Goal: Transaction & Acquisition: Download file/media

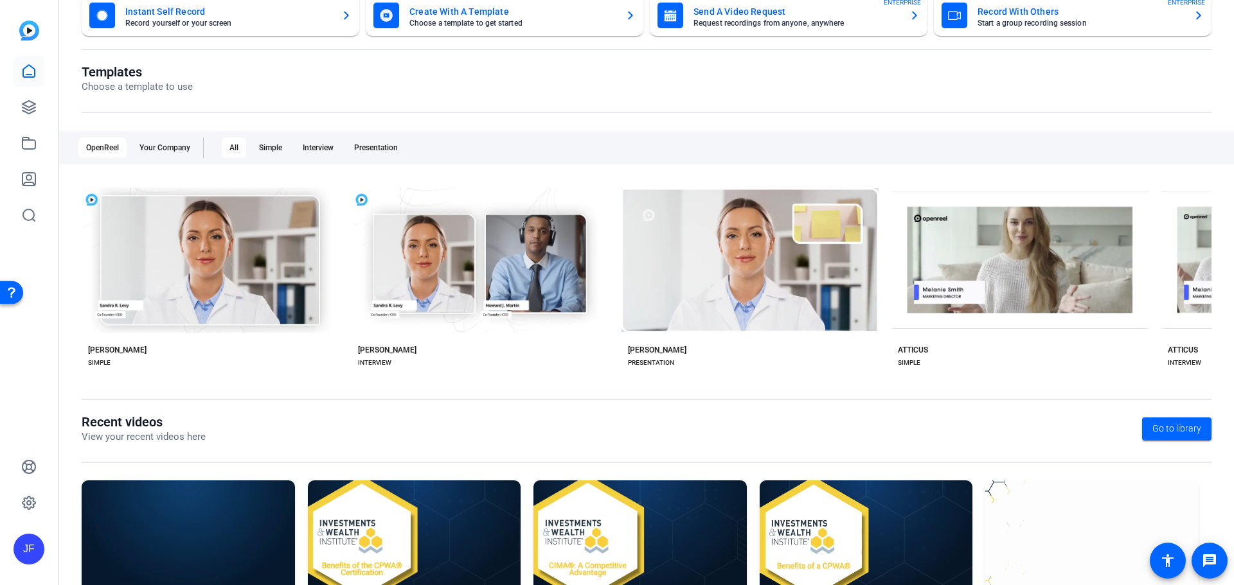
scroll to position [174, 0]
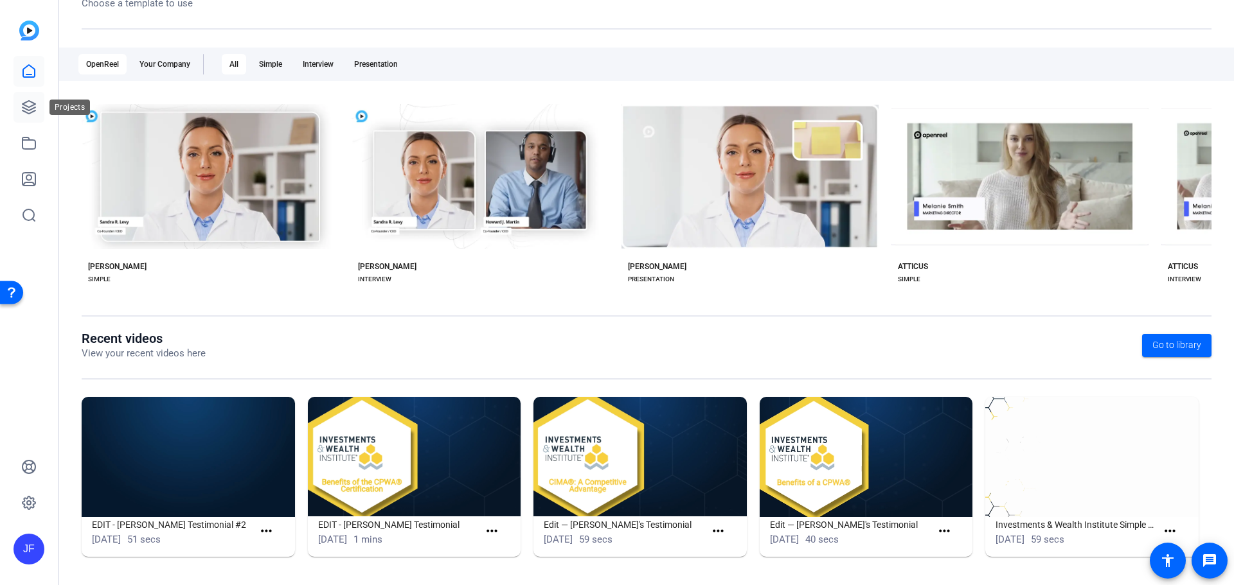
click at [28, 108] on icon at bounding box center [28, 107] width 15 height 15
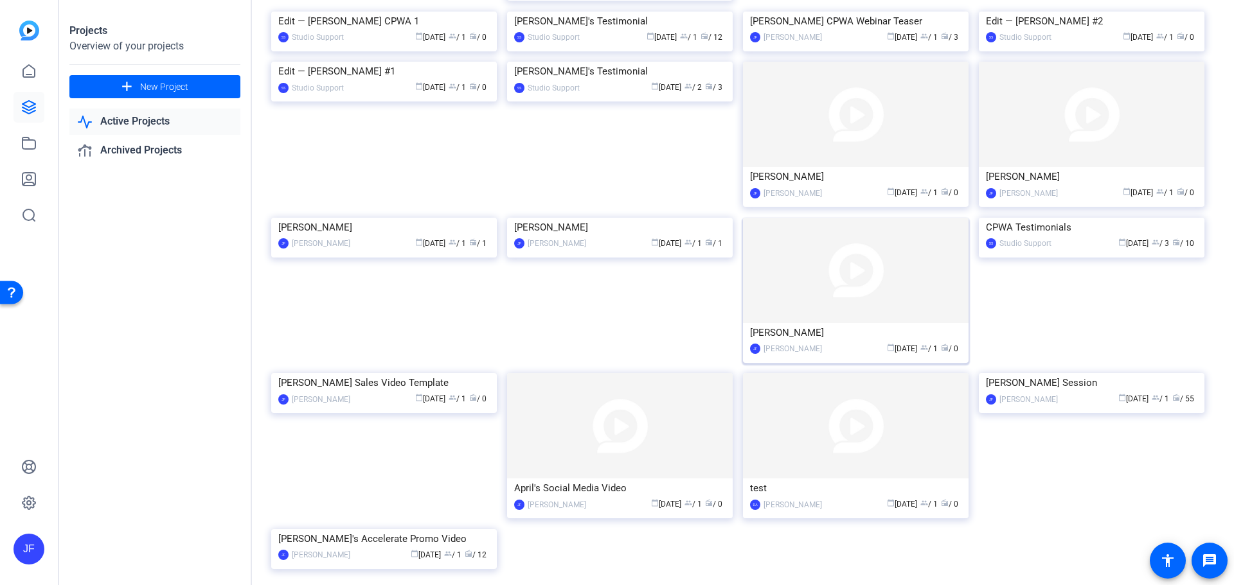
scroll to position [1132, 0]
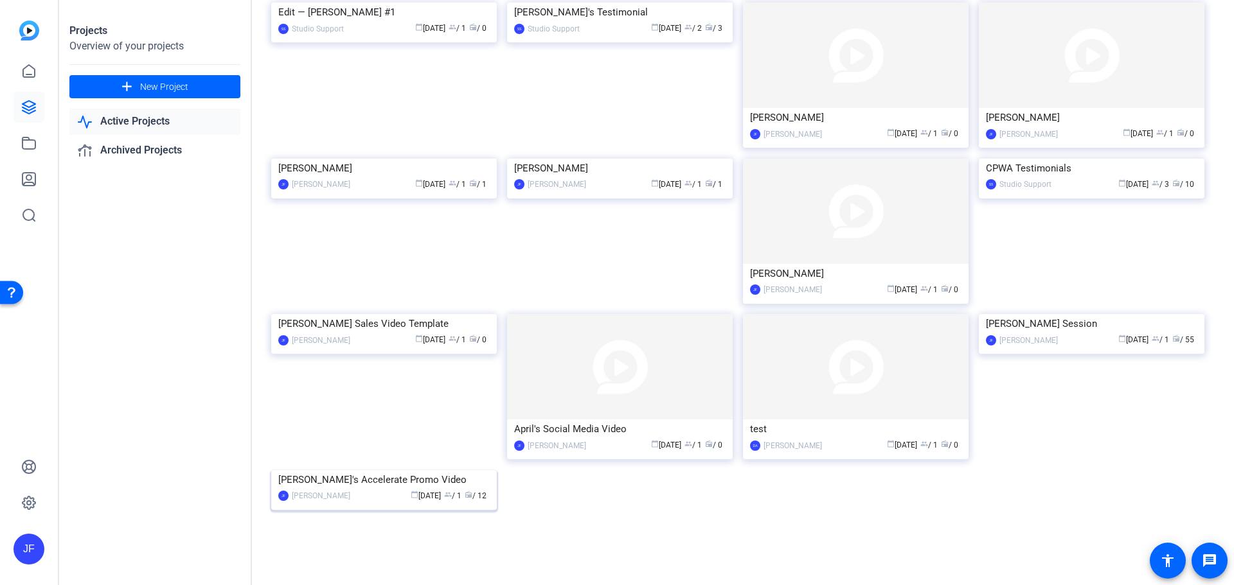
click at [362, 476] on div "[PERSON_NAME]'s Accelerate Promo Video" at bounding box center [383, 479] width 211 height 19
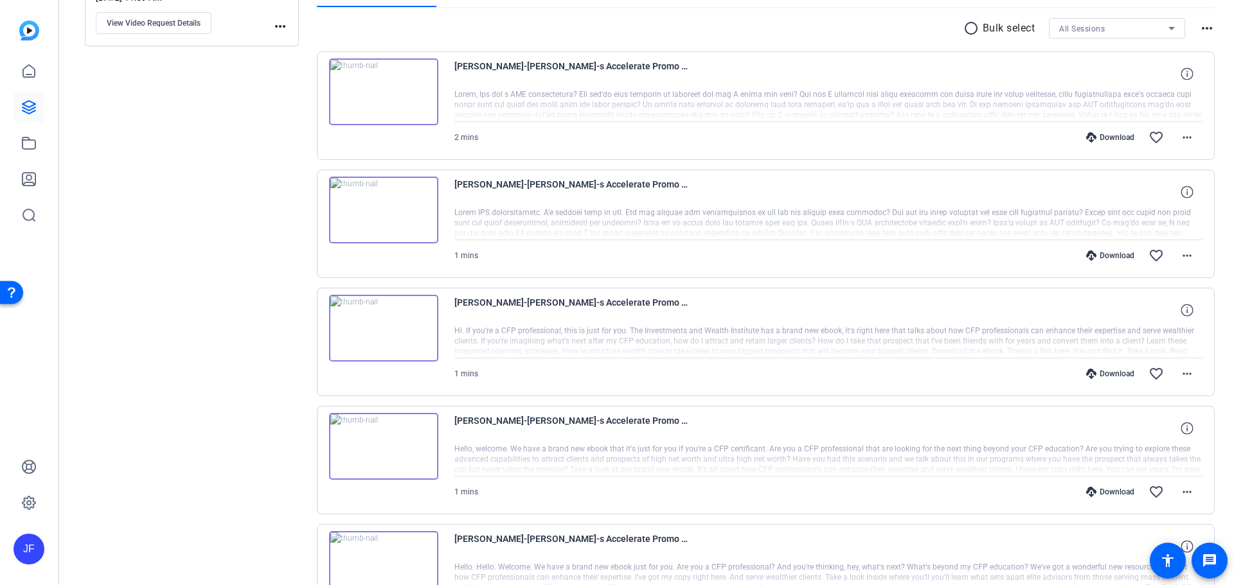
scroll to position [193, 0]
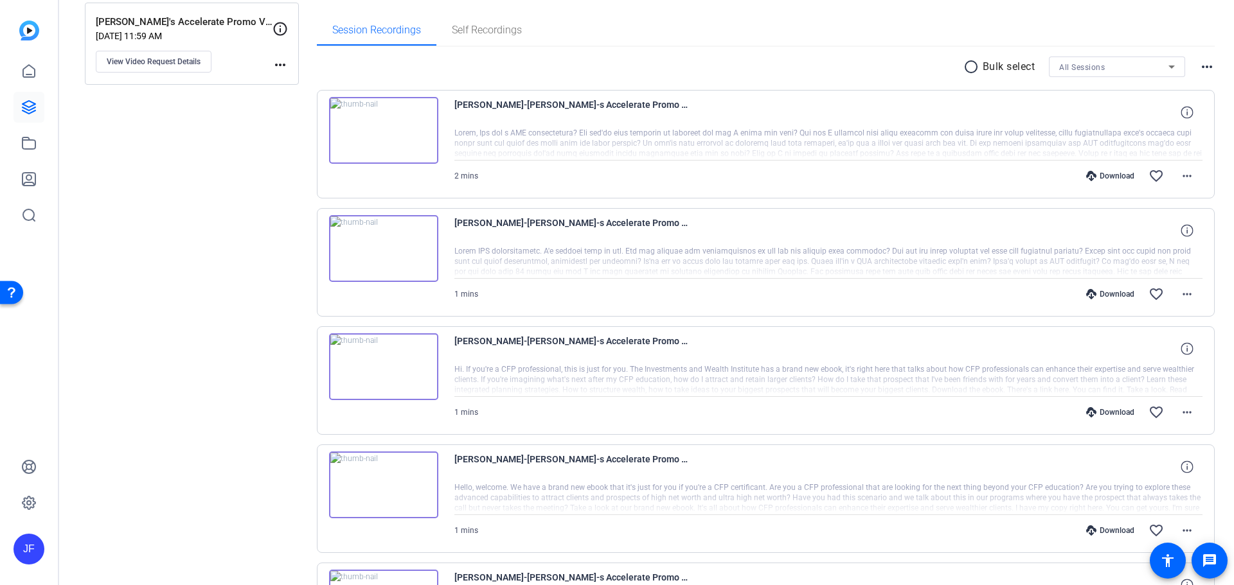
click at [386, 249] on img at bounding box center [383, 248] width 109 height 67
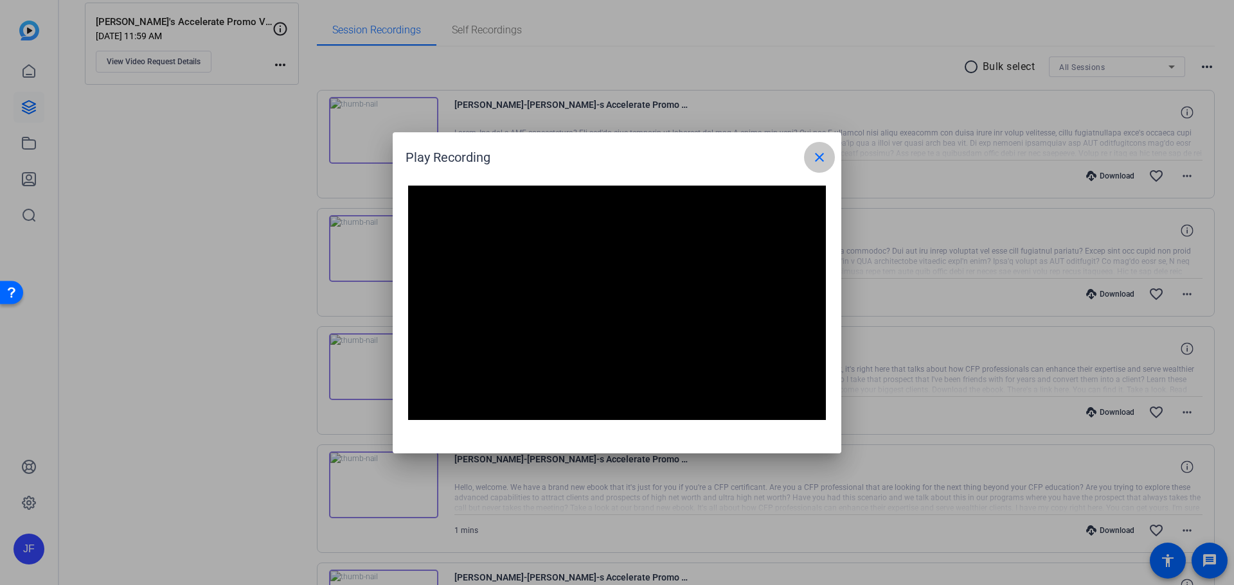
click at [828, 145] on span at bounding box center [819, 157] width 31 height 31
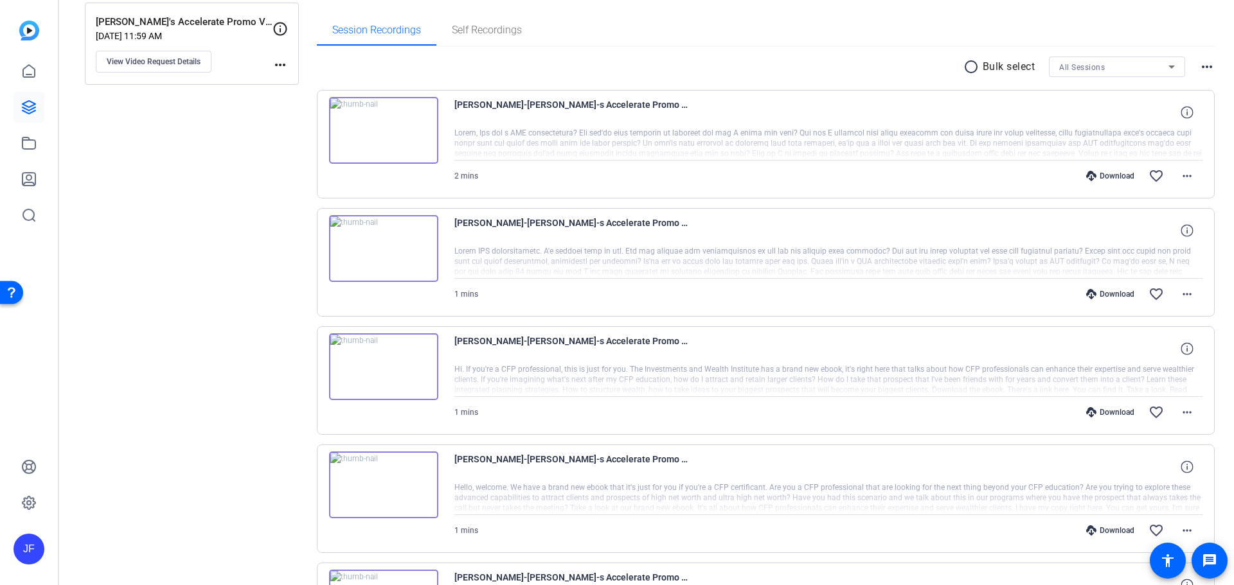
click at [380, 368] on img at bounding box center [383, 366] width 109 height 67
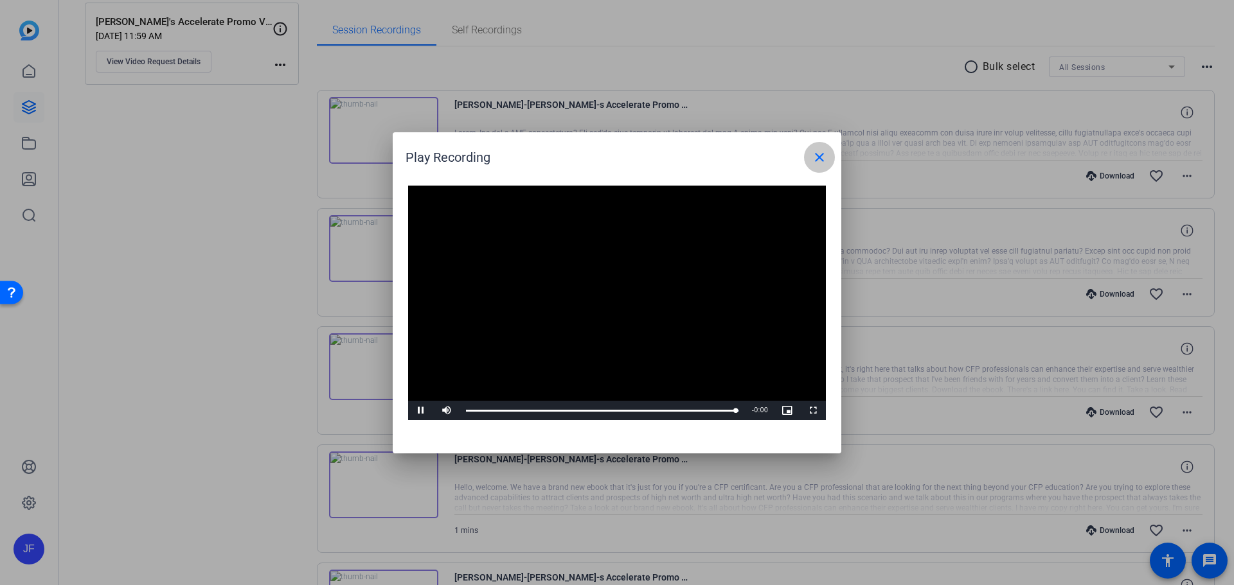
click at [815, 154] on mat-icon "close" at bounding box center [819, 157] width 15 height 15
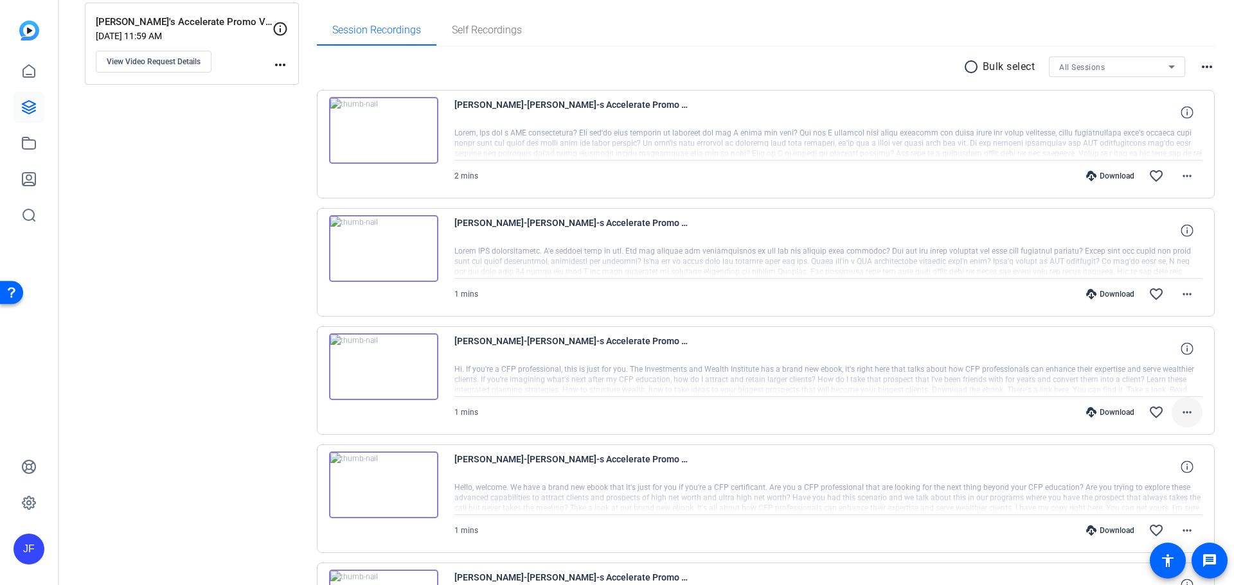
click at [1181, 411] on mat-icon "more_horiz" at bounding box center [1186, 412] width 15 height 15
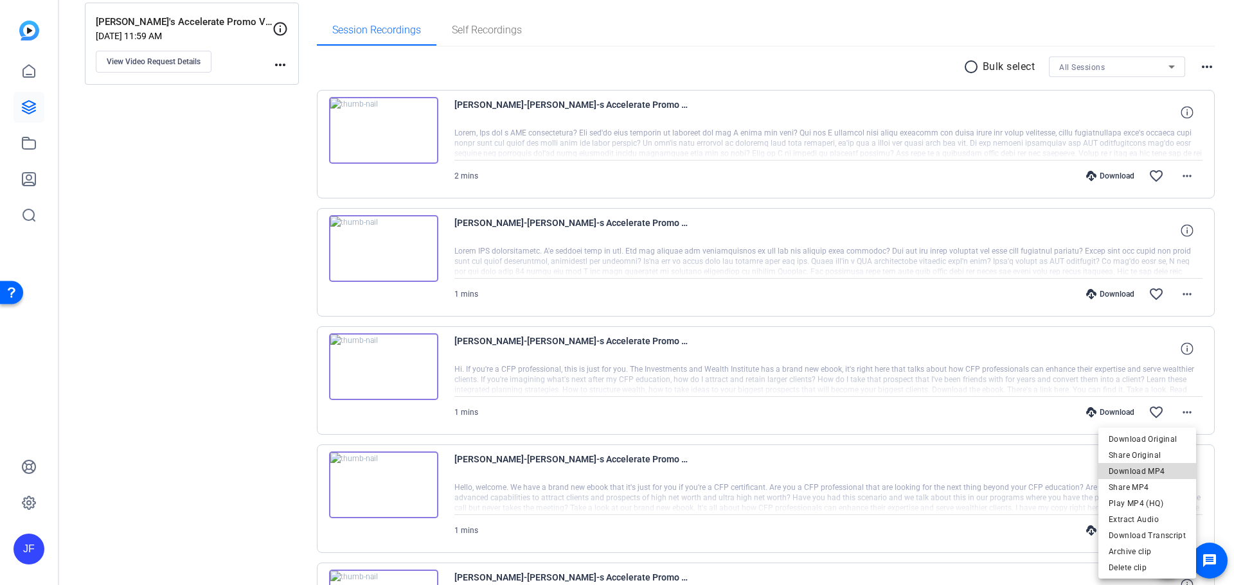
click at [1159, 472] on span "Download MP4" at bounding box center [1146, 471] width 77 height 15
